Goal: Book appointment/travel/reservation: Book appointment/travel/reservation

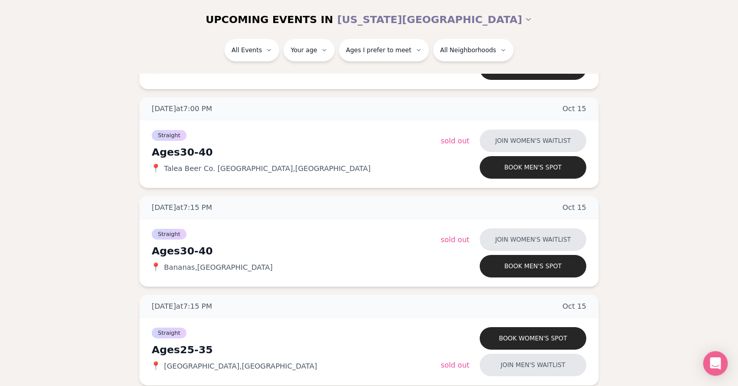
scroll to position [1323, 0]
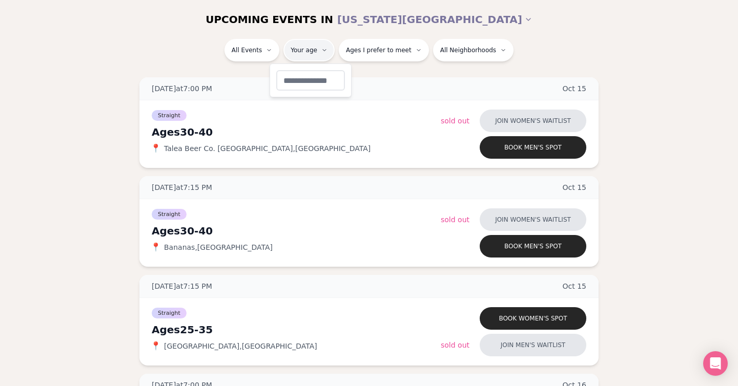
type input "**"
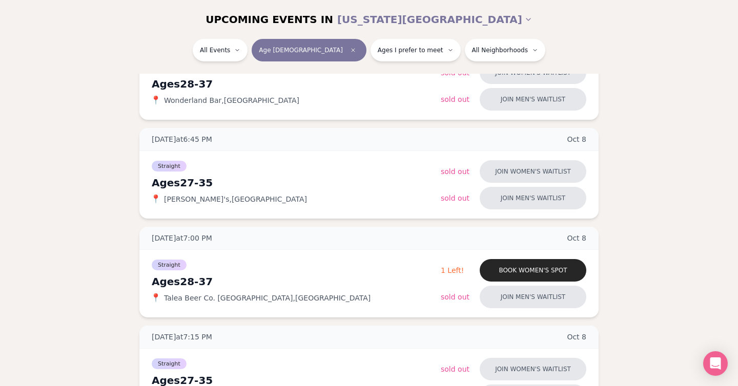
scroll to position [275, 0]
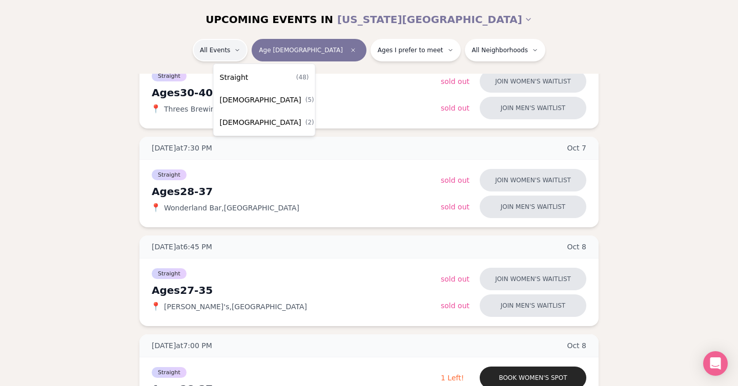
click at [250, 76] on div "Straight ( 48 )" at bounding box center [264, 77] width 97 height 23
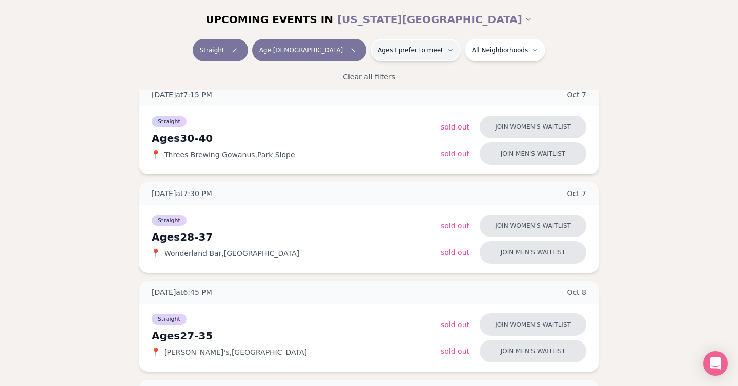
click at [401, 46] on span "Ages I prefer to meet" at bounding box center [411, 50] width 66 height 8
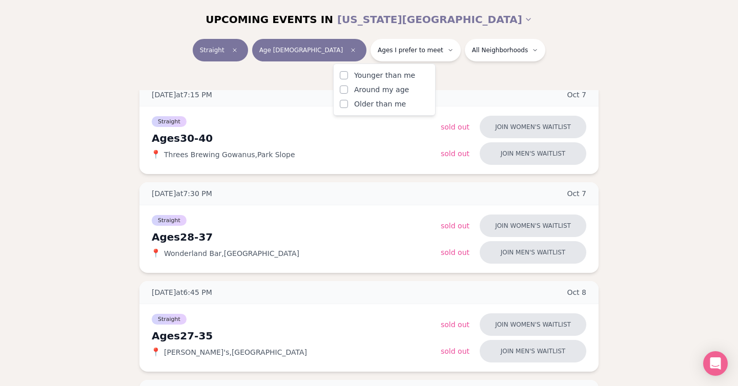
click at [382, 74] on span "Younger than me" at bounding box center [384, 75] width 61 height 10
click at [348, 74] on button "Younger than me" at bounding box center [344, 75] width 8 height 8
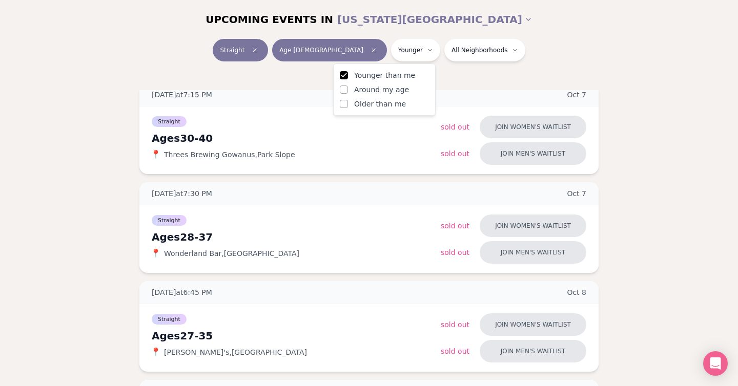
click at [376, 88] on span "Around my age" at bounding box center [381, 90] width 55 height 10
click at [348, 88] on button "Around my age" at bounding box center [344, 90] width 8 height 8
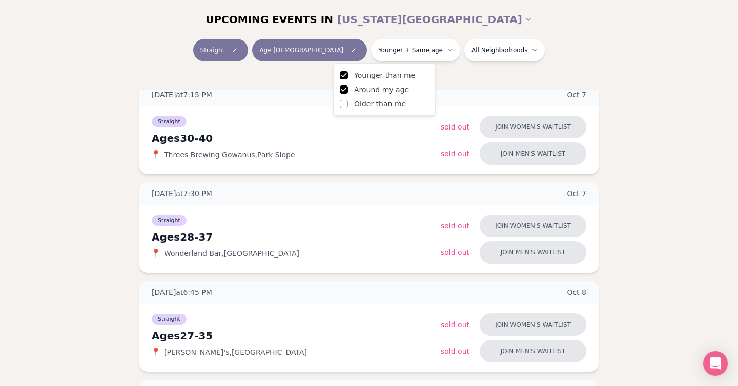
click at [546, 55] on div "Straight Age [DEMOGRAPHIC_DATA] Younger + Same age All Neighborhoods" at bounding box center [369, 52] width 574 height 27
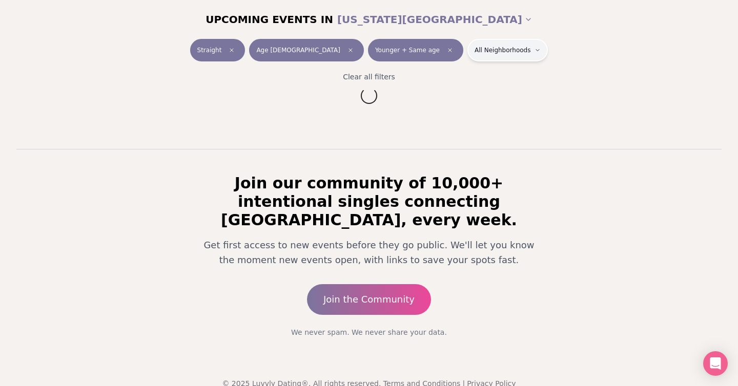
click at [486, 45] on html "Back to home luvvly LOW-PRESSURE SPEED DATING How it Works 💗 3,000 + monthly fi…" at bounding box center [369, 129] width 738 height 552
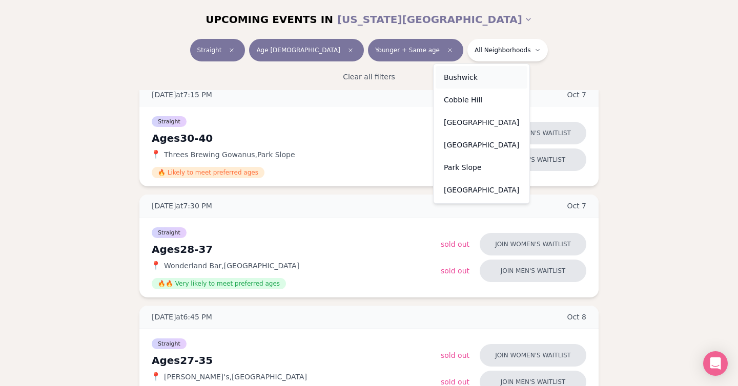
click at [474, 74] on div "Bushwick" at bounding box center [481, 77] width 92 height 23
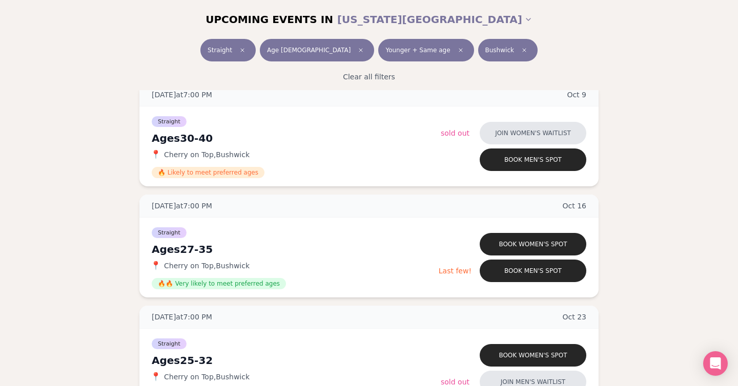
click at [478, 55] on button "Bushwick" at bounding box center [507, 50] width 59 height 23
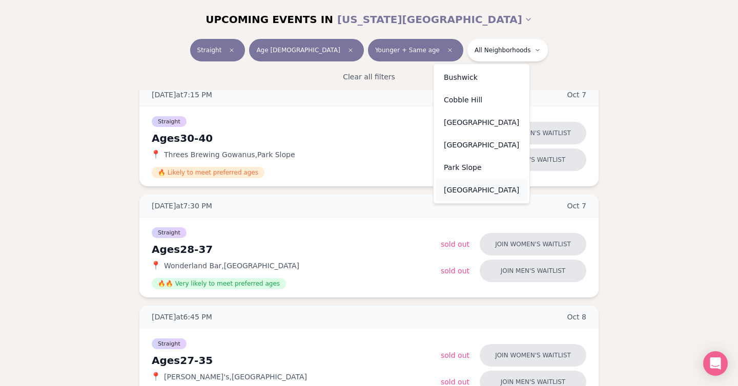
click at [469, 188] on div "[GEOGRAPHIC_DATA]" at bounding box center [481, 190] width 92 height 23
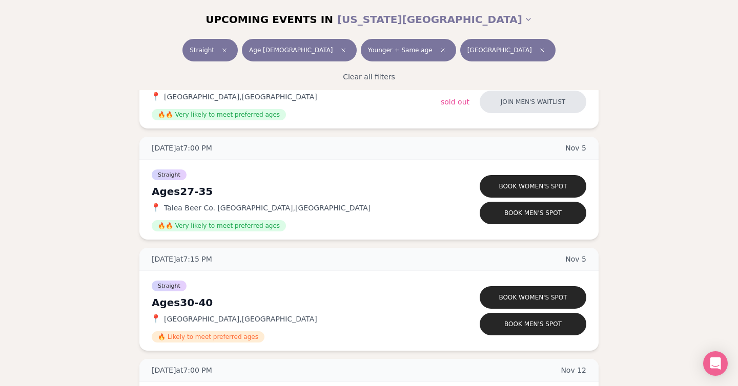
scroll to position [1146, 0]
